Goal: Navigation & Orientation: Find specific page/section

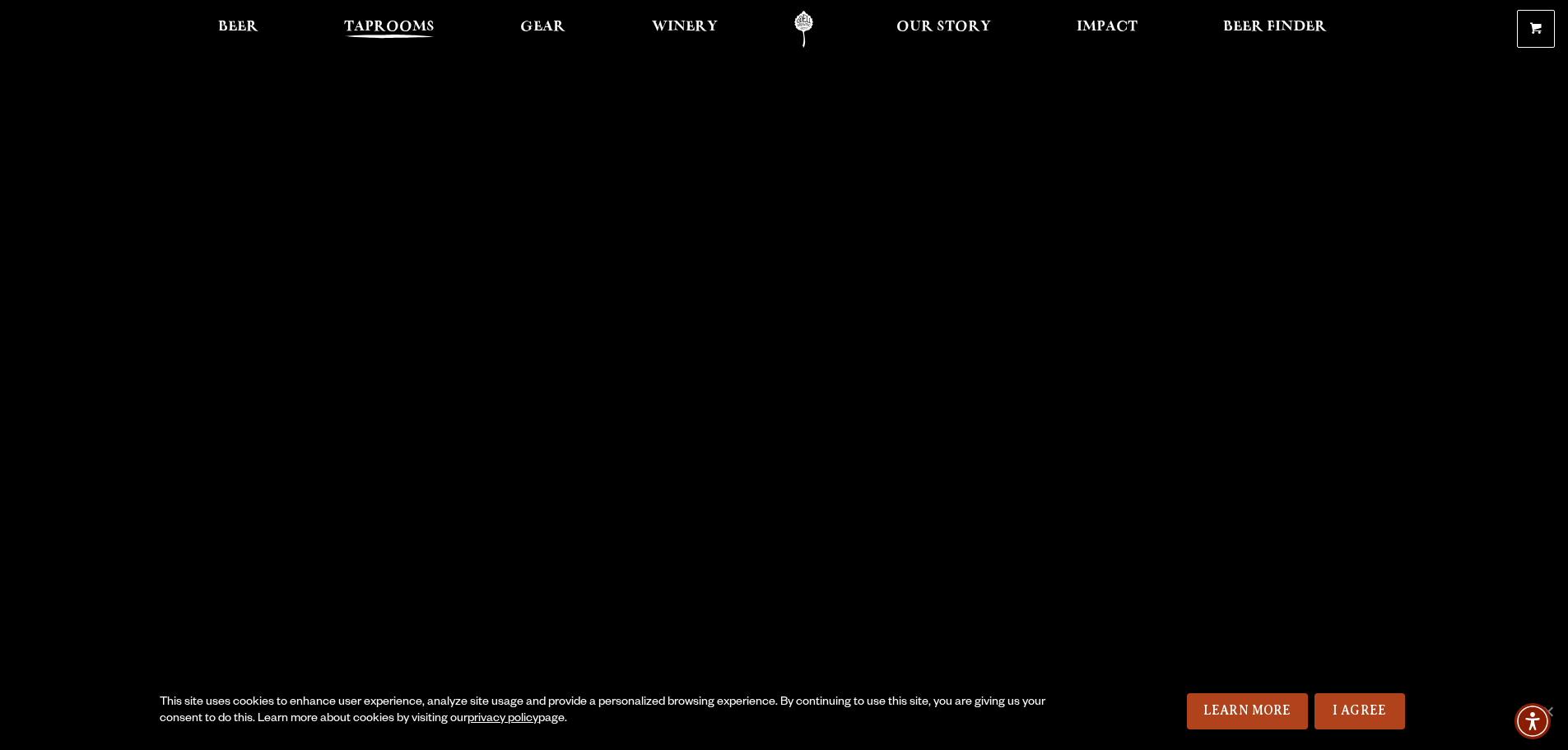
click at [404, 32] on span "Taprooms" at bounding box center [388, 28] width 90 height 13
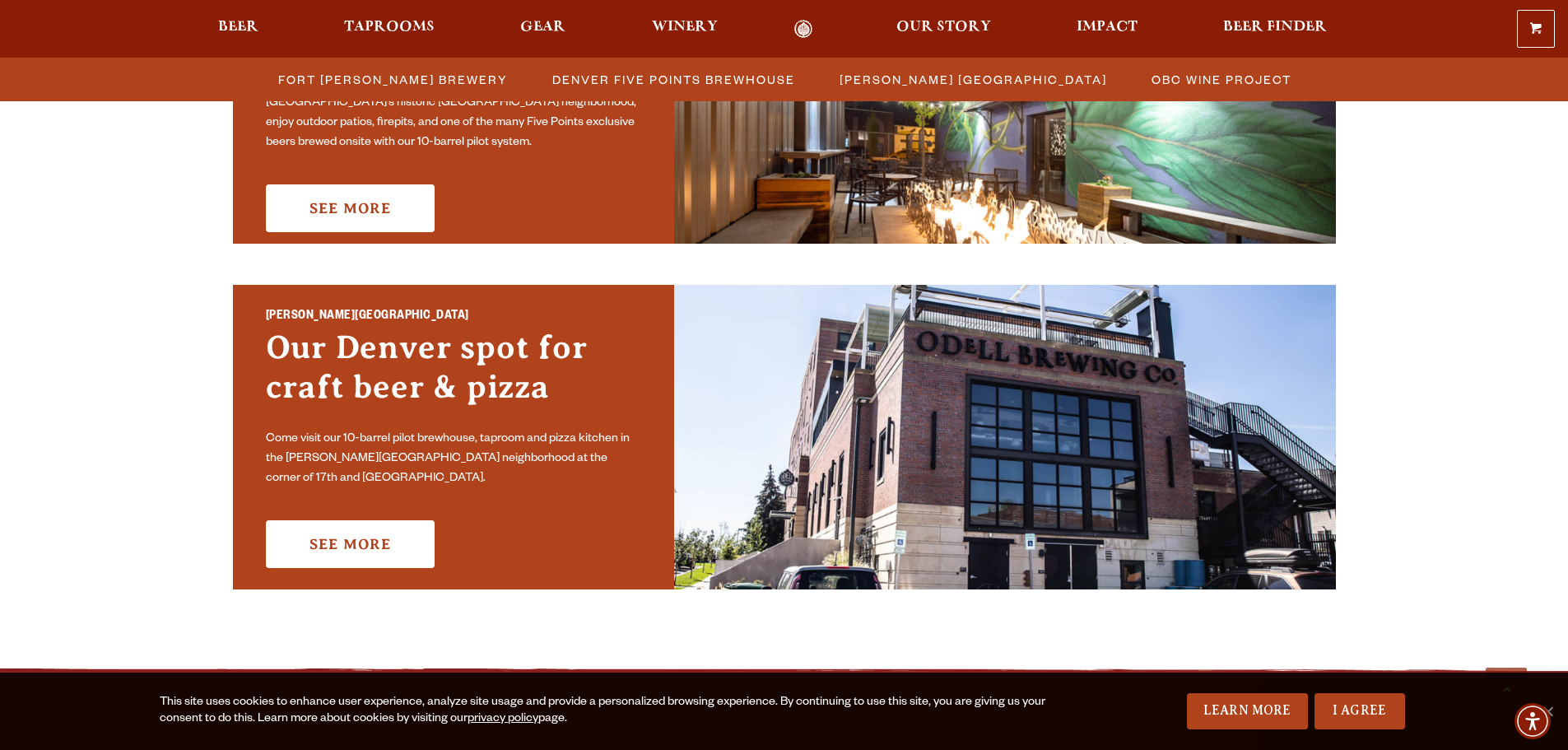
scroll to position [1070, 0]
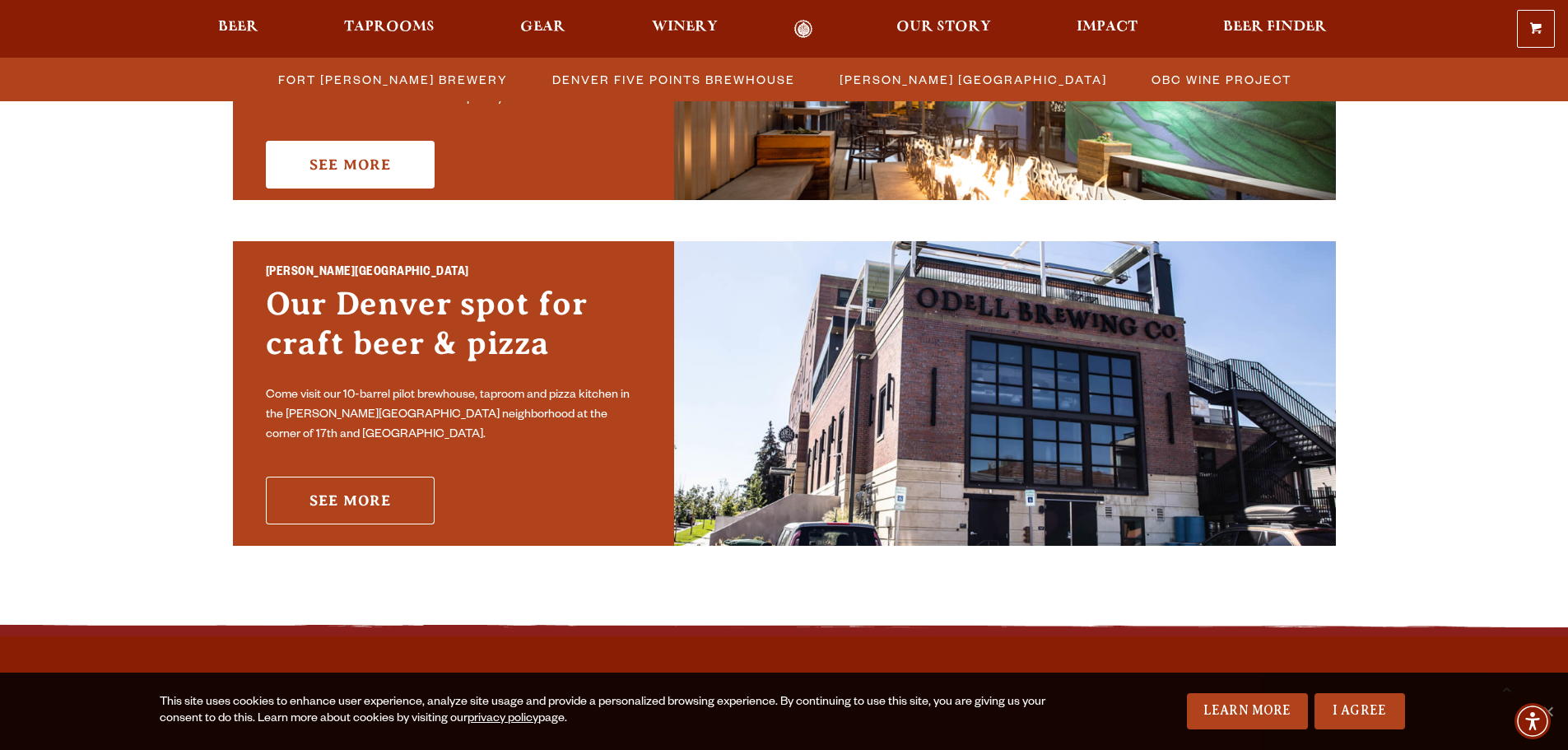
click at [382, 504] on link "See More" at bounding box center [349, 501] width 169 height 48
